Goal: Task Accomplishment & Management: Manage account settings

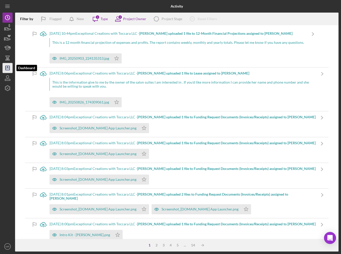
click at [9, 68] on line "button" at bounding box center [8, 68] width 4 height 0
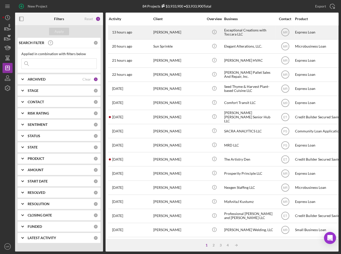
click at [159, 34] on div "[PERSON_NAME]" at bounding box center [178, 32] width 50 height 13
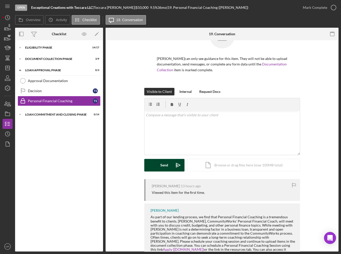
scroll to position [25, 0]
click at [47, 71] on div "Loan Approval Phase" at bounding box center [61, 70] width 72 height 3
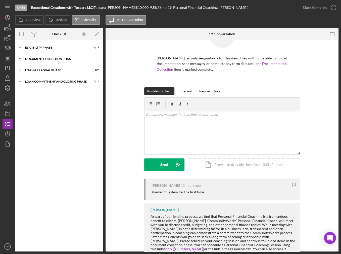
click at [50, 58] on div "Document Collection Phase" at bounding box center [61, 58] width 72 height 3
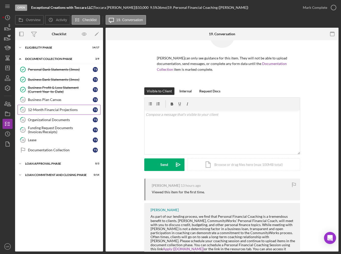
click at [56, 110] on div "12-Month Financial Projections" at bounding box center [60, 110] width 65 height 4
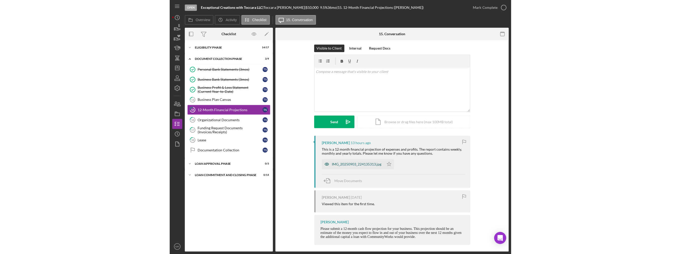
scroll to position [6, 0]
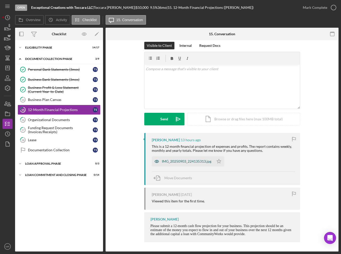
click at [183, 161] on div "IMG_20250903_224135313.jpg" at bounding box center [187, 161] width 50 height 4
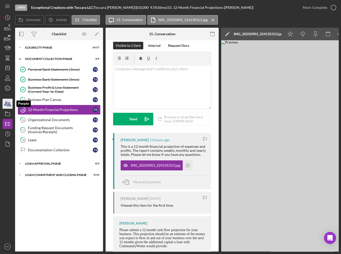
click at [5, 105] on icon "button" at bounding box center [7, 103] width 13 height 13
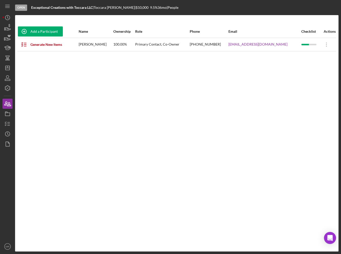
click at [211, 57] on div "Add a Participant Name Ownership Role Phone Email Checklist Actions Generate Ne…" at bounding box center [176, 133] width 323 height 216
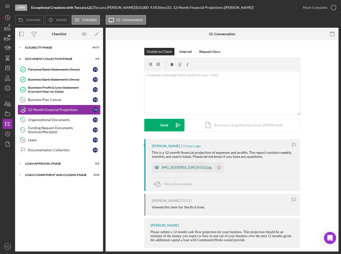
click at [187, 170] on div "IMG_20250903_224135313.jpg" at bounding box center [183, 167] width 62 height 10
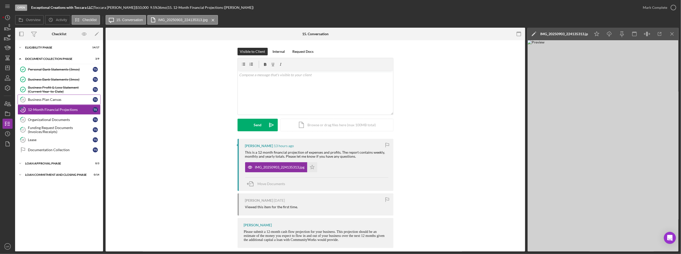
click at [71, 98] on div "Business Plan Canvas" at bounding box center [60, 99] width 65 height 4
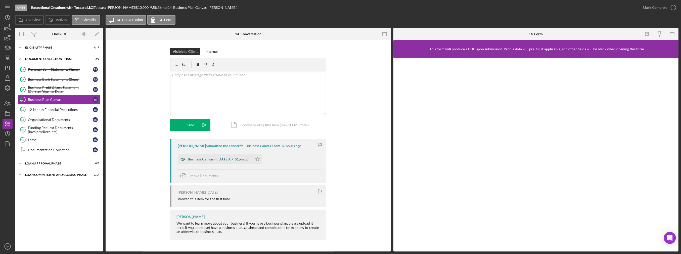
click at [242, 161] on div "Business Canvas -- [DATE] 07_51pm.pdf" at bounding box center [219, 159] width 62 height 4
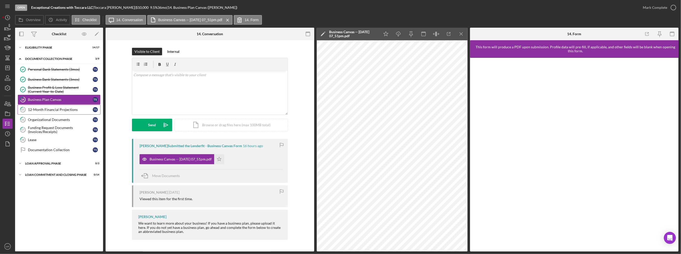
click at [38, 108] on div "12-Month Financial Projections" at bounding box center [60, 110] width 65 height 4
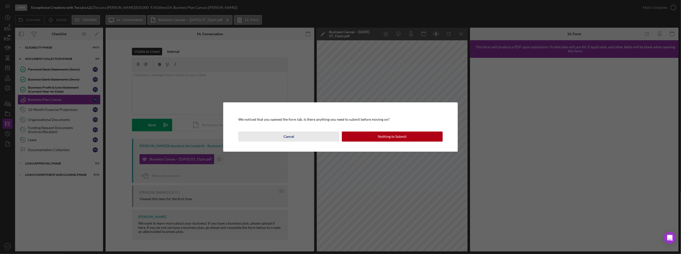
click at [293, 137] on div "Cancel" at bounding box center [288, 136] width 11 height 10
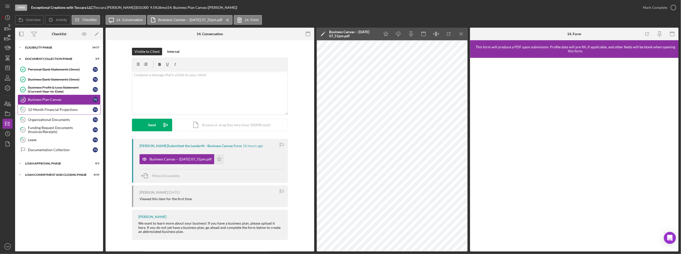
click at [60, 111] on link "15 12-Month Financial Projections T S" at bounding box center [59, 110] width 83 height 10
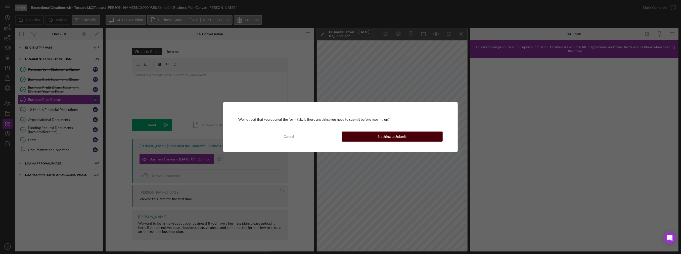
click at [341, 135] on div "Nothing to Submit" at bounding box center [392, 136] width 29 height 10
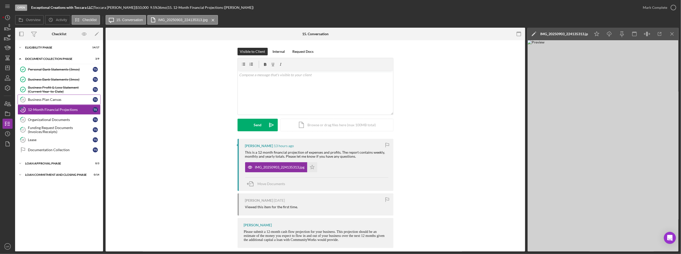
click at [64, 102] on link "14 Business Plan Canvas T S" at bounding box center [59, 99] width 83 height 10
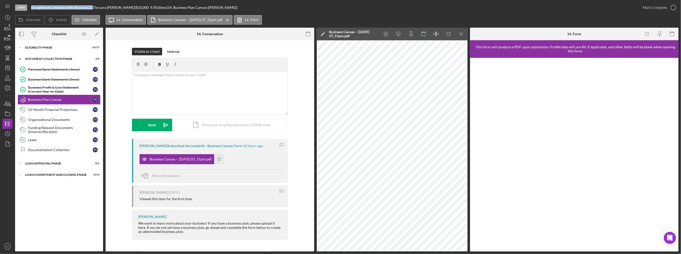
drag, startPoint x: 31, startPoint y: 8, endPoint x: 93, endPoint y: 8, distance: 62.1
click at [93, 8] on div "Open Exceptional Creations with Toccara LLC | [PERSON_NAME] | $10,000 $10,000 9…" at bounding box center [326, 7] width 622 height 15
copy b "Exceptional Creations with Toccara LLC"
click at [8, 68] on line "button" at bounding box center [8, 68] width 4 height 0
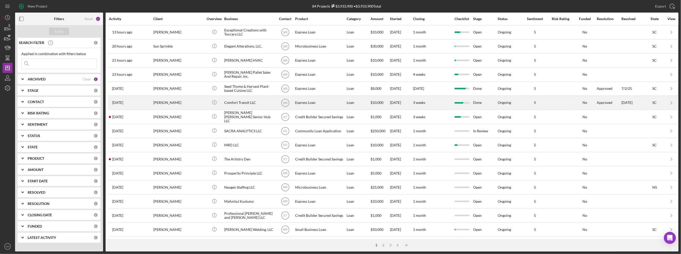
click at [160, 102] on div "[PERSON_NAME]" at bounding box center [178, 102] width 50 height 13
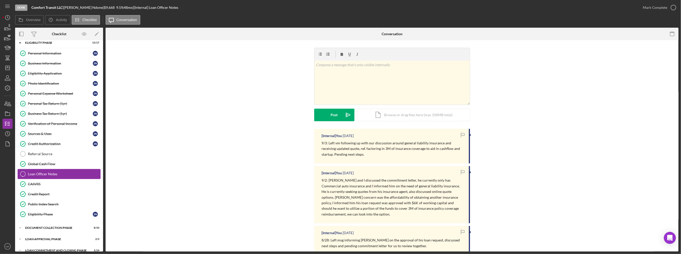
scroll to position [10, 0]
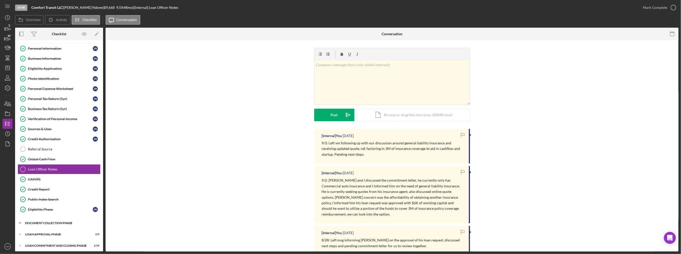
click at [46, 223] on div "Icon/Expander Document Collection Phase 8 / 10" at bounding box center [59, 223] width 88 height 10
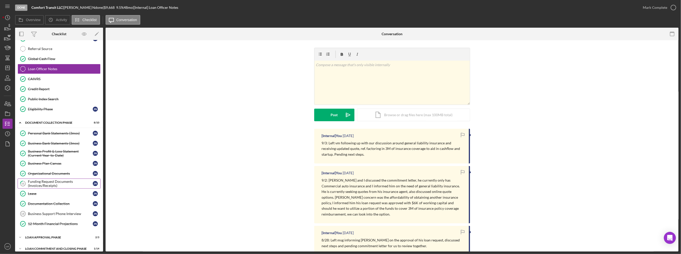
scroll to position [110, 0]
click at [59, 211] on div "Business Support Phone Interview" at bounding box center [60, 213] width 65 height 4
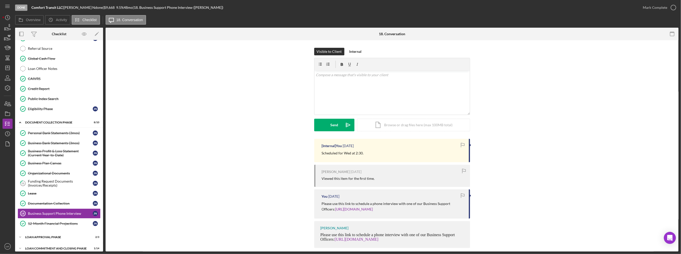
scroll to position [6, 0]
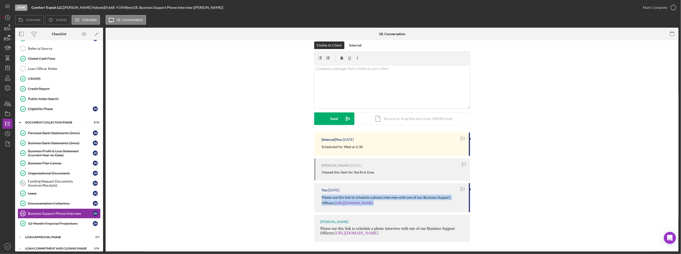
drag, startPoint x: 449, startPoint y: 202, endPoint x: 312, endPoint y: 197, distance: 137.8
click at [312, 197] on div "[Internal] You [DATE] Scheduled for Wed at 2:30. [PERSON_NAME] [DATE] Viewed th…" at bounding box center [392, 188] width 558 height 112
copy p "Please use this link to schedule a phone interview with one of our Business Sup…"
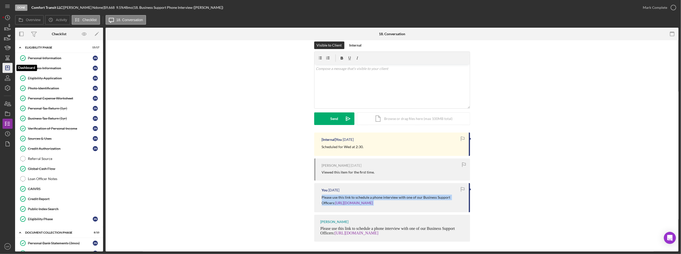
click at [8, 67] on line "button" at bounding box center [8, 67] width 0 height 2
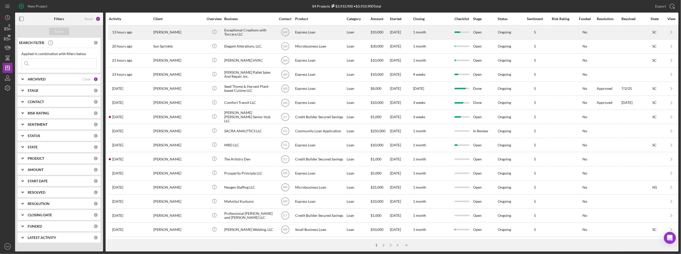
click at [241, 35] on div "Exceptional Creations with Toccara LLC" at bounding box center [249, 32] width 50 height 13
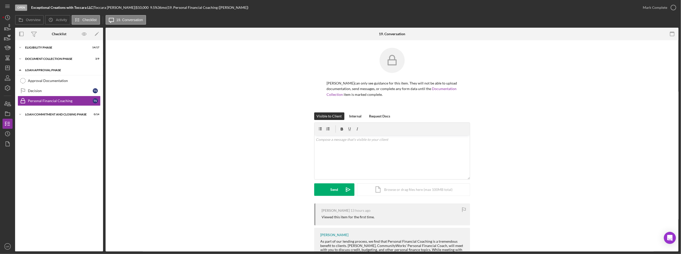
click at [50, 69] on div "Loan Approval Phase" at bounding box center [61, 70] width 72 height 3
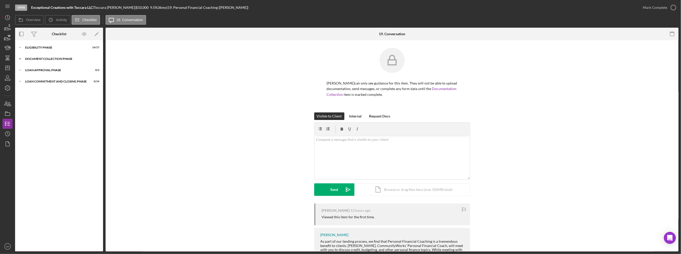
click at [52, 60] on div "Document Collection Phase" at bounding box center [61, 58] width 72 height 3
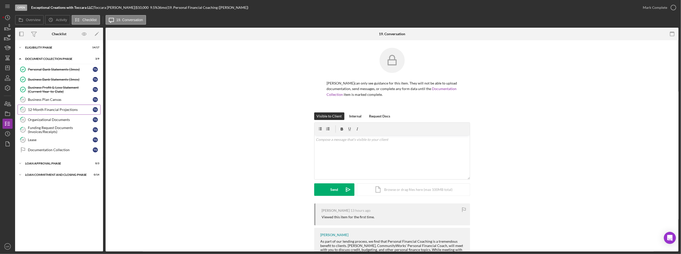
click at [55, 106] on link "15 12-Month Financial Projections T S" at bounding box center [59, 110] width 83 height 10
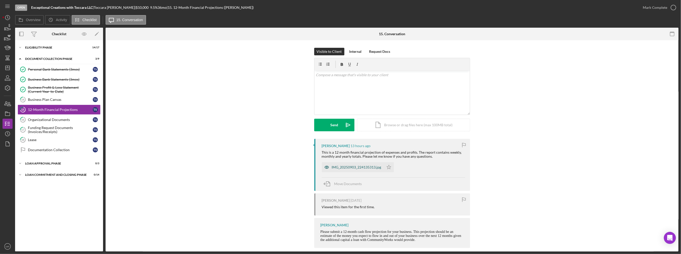
click at [340, 162] on div "IMG_20250903_224135313.jpg" at bounding box center [353, 167] width 62 height 10
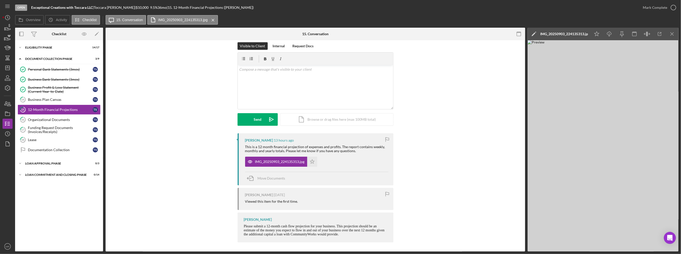
scroll to position [6, 0]
click at [341, 57] on div "Visible to Client Internal Request Docs v Color teal Color pink Remove color Ad…" at bounding box center [315, 87] width 404 height 91
click at [314, 163] on icon "Icon/Star" at bounding box center [312, 161] width 10 height 10
click at [341, 7] on div "Mark Complete" at bounding box center [654, 8] width 24 height 10
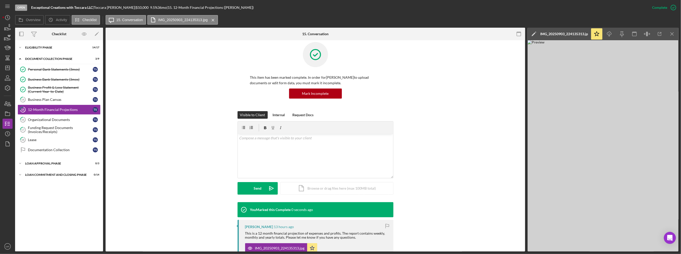
scroll to position [75, 0]
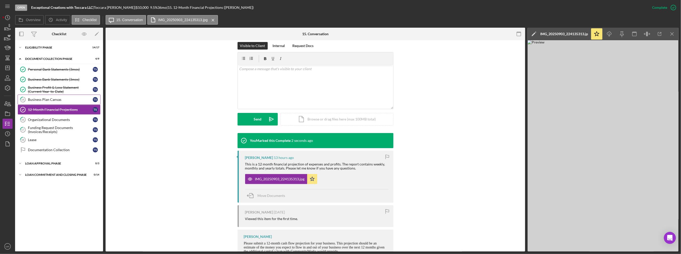
click at [56, 102] on link "14 Business Plan Canvas T S" at bounding box center [59, 99] width 83 height 10
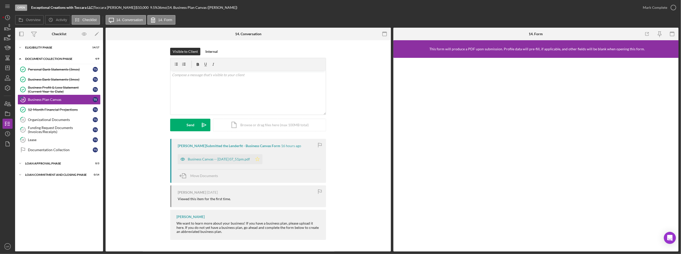
click at [262, 156] on icon "Icon/Star" at bounding box center [257, 159] width 10 height 10
click at [341, 8] on div "Mark Complete" at bounding box center [654, 8] width 24 height 10
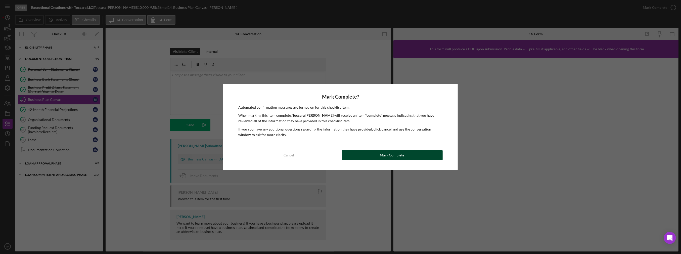
click at [341, 156] on div "Mark Complete" at bounding box center [392, 155] width 24 height 10
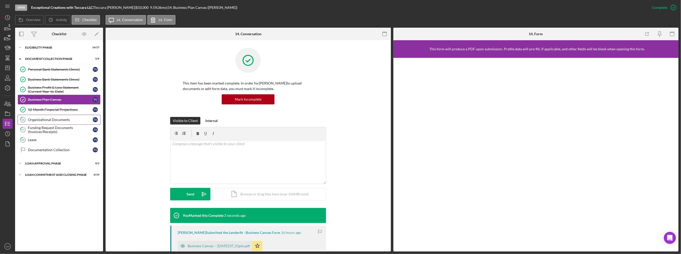
click at [68, 121] on div "Organizational Documents" at bounding box center [60, 120] width 65 height 4
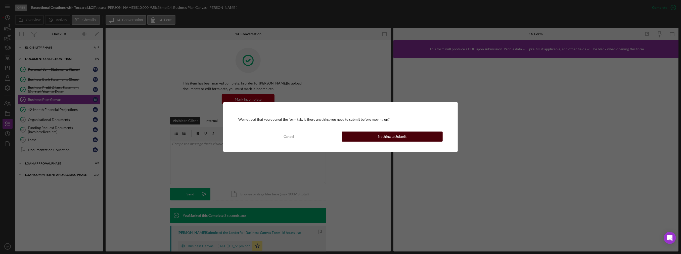
click at [341, 136] on button "Nothing to Submit" at bounding box center [392, 136] width 101 height 10
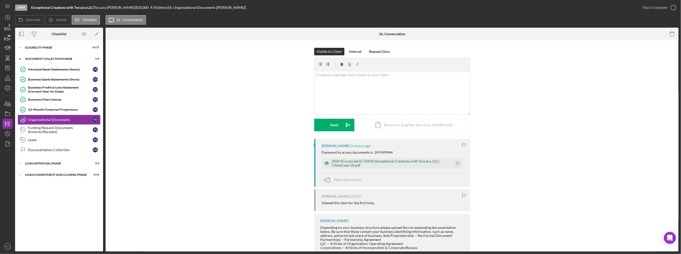
click at [341, 162] on div "2024 SCorporate ECT6458 (Exceptional Creations with Toccara, LLC) ClientCopy (2…" at bounding box center [391, 163] width 118 height 8
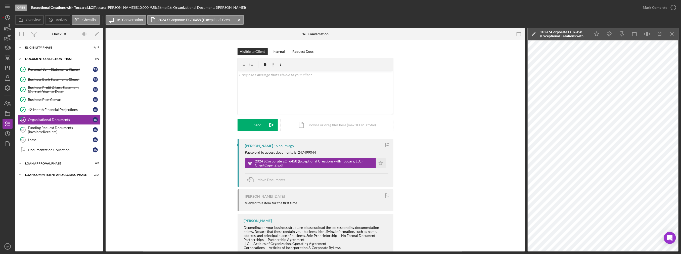
click at [300, 150] on div "Password to access documents is 247499044" at bounding box center [280, 152] width 71 height 4
copy div "247499044"
click at [79, 128] on div "Funding Request Documents (Invoices/Receipts)" at bounding box center [60, 130] width 65 height 8
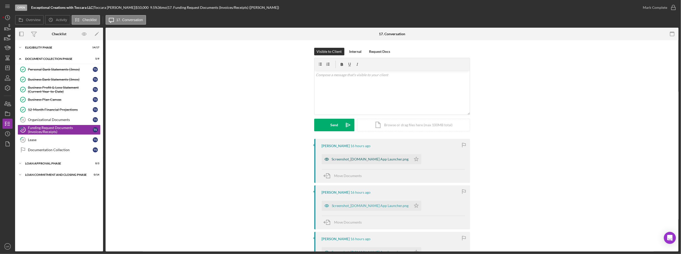
click at [341, 157] on div "Screenshot_[DOMAIN_NAME] App Launcher.png" at bounding box center [370, 159] width 77 height 4
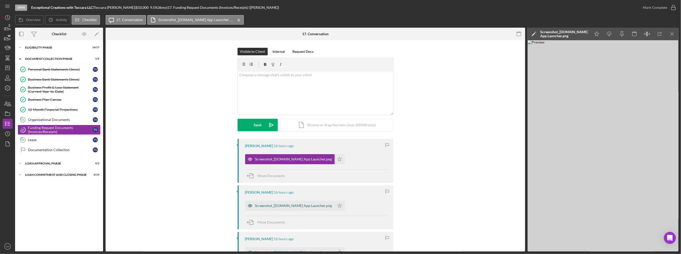
click at [303, 206] on div "Screenshot_[DOMAIN_NAME] App Launcher.png" at bounding box center [293, 206] width 77 height 4
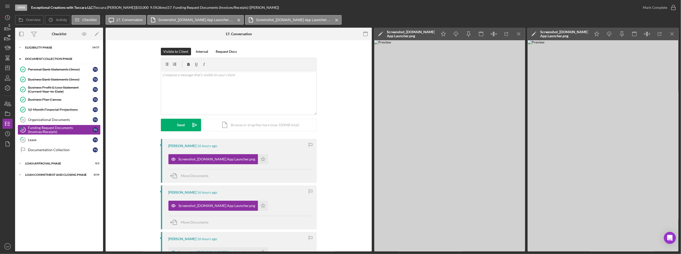
click at [41, 59] on div "Document Collection Phase" at bounding box center [61, 58] width 72 height 3
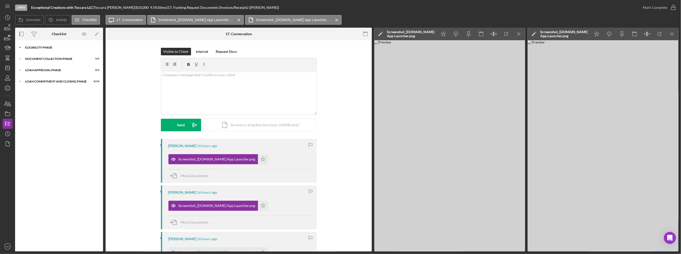
click at [38, 48] on div "Eligibility Phase" at bounding box center [61, 47] width 72 height 3
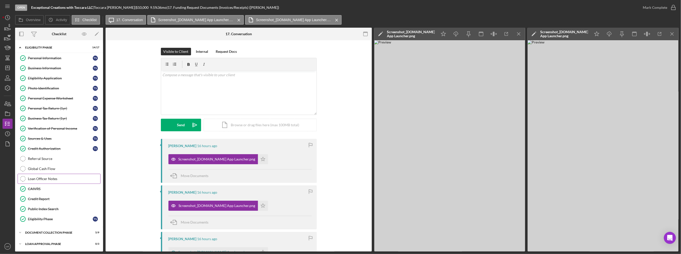
click at [43, 178] on div "Loan Officer Notes" at bounding box center [64, 179] width 72 height 4
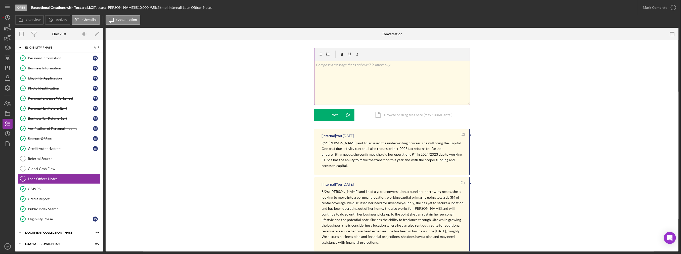
click at [341, 87] on div "v Color teal Color pink Remove color Add row above Add row below Add column bef…" at bounding box center [391, 83] width 155 height 44
click at [340, 67] on p "9/4:" at bounding box center [392, 65] width 153 height 6
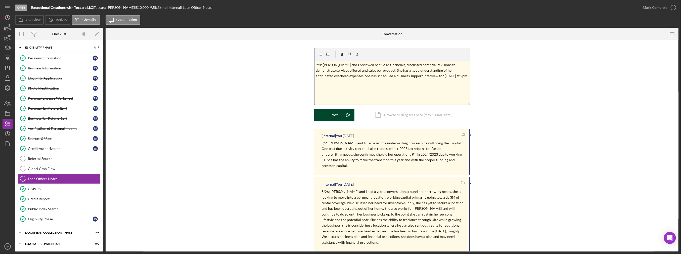
click at [338, 116] on button "Post Icon/icon-invite-send" at bounding box center [334, 115] width 40 height 13
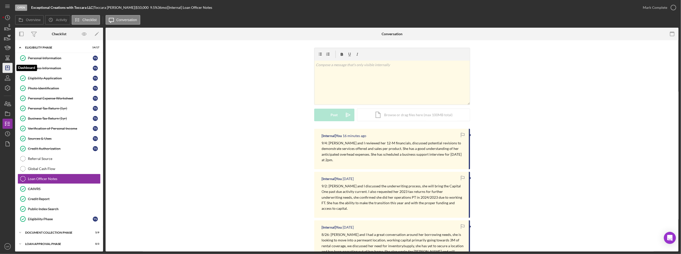
click at [10, 69] on icon "Icon/Dashboard" at bounding box center [7, 68] width 13 height 13
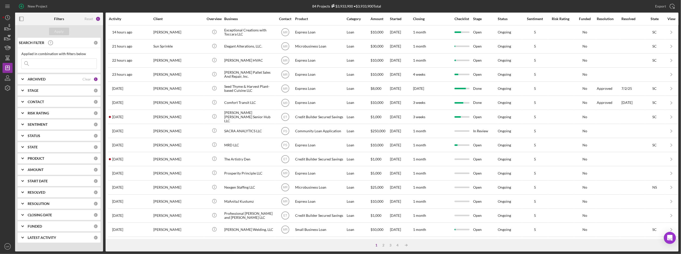
click at [58, 63] on input at bounding box center [59, 64] width 75 height 10
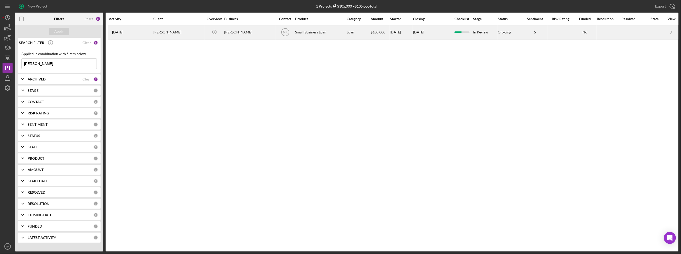
type input "[PERSON_NAME]"
click at [189, 30] on div "[PERSON_NAME]" at bounding box center [178, 32] width 50 height 13
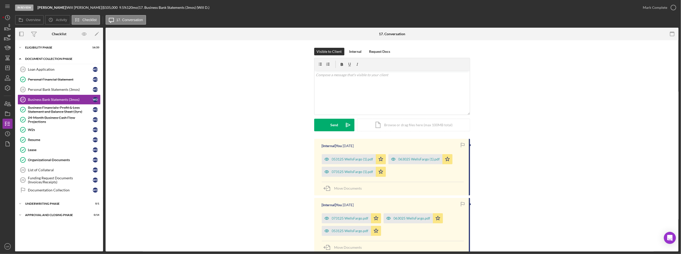
click at [31, 60] on div "Document Collection Phase" at bounding box center [61, 58] width 72 height 3
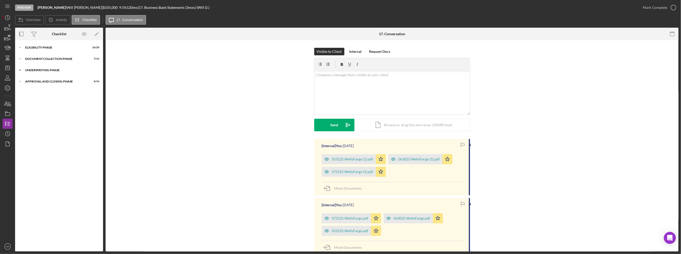
click at [38, 69] on div "Underwriting Phase" at bounding box center [61, 70] width 72 height 3
click at [40, 69] on div "Underwriting Phase" at bounding box center [61, 70] width 72 height 3
click at [47, 56] on div "Icon/Expander Document Collection Phase 7 / 13" at bounding box center [59, 59] width 88 height 10
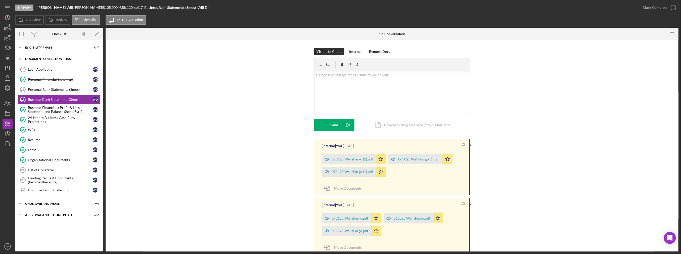
click at [50, 61] on div "Icon/Expander Document Collection Phase 7 / 13" at bounding box center [59, 59] width 88 height 10
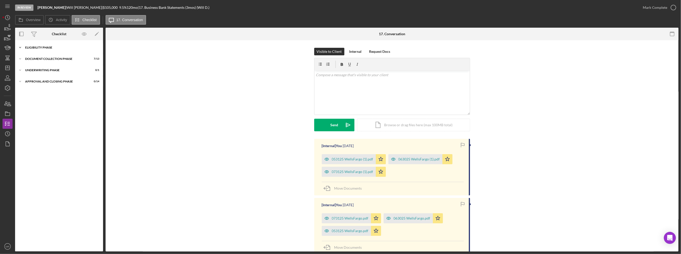
click at [54, 51] on div "Icon/Expander Eligibility Phase 16 / 20" at bounding box center [59, 47] width 88 height 10
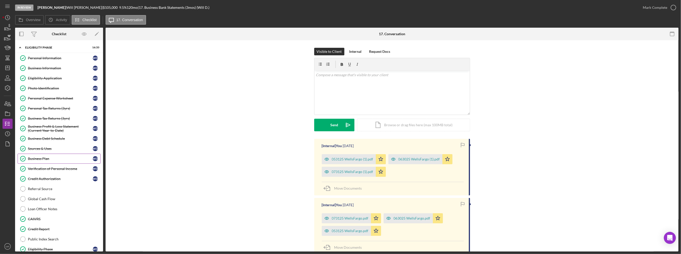
click at [44, 160] on link "Business Plan Business Plan W D" at bounding box center [59, 159] width 83 height 10
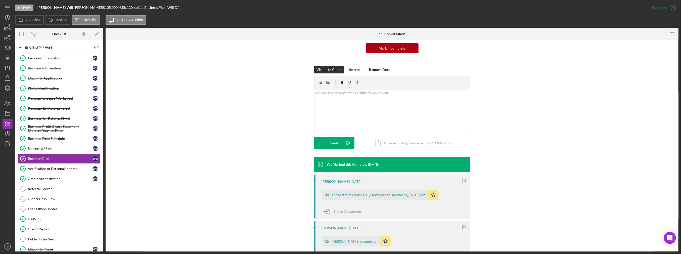
scroll to position [75, 0]
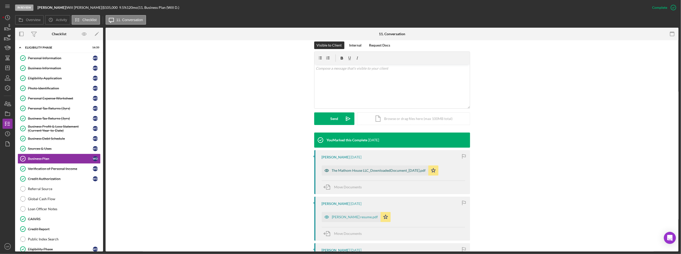
click at [341, 169] on div "The Mathom House LLC_DownloadedDocument_[DATE].pdf" at bounding box center [379, 170] width 94 height 4
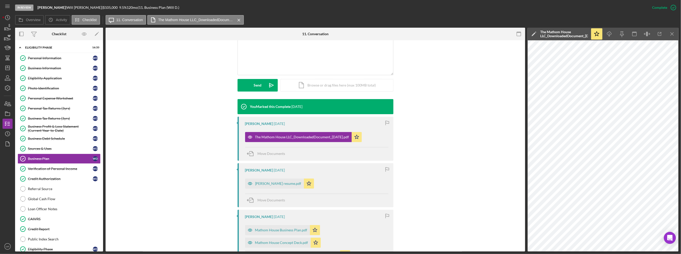
scroll to position [126, 0]
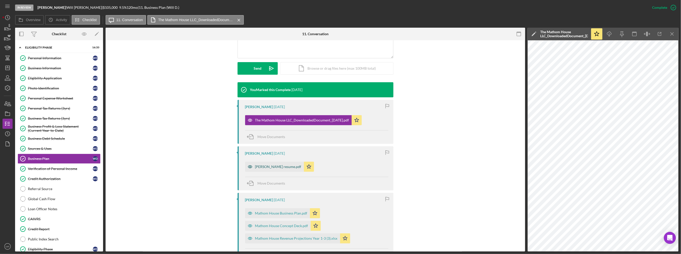
click at [285, 165] on div "[PERSON_NAME] resume.pdf" at bounding box center [278, 167] width 46 height 4
